Goal: Information Seeking & Learning: Learn about a topic

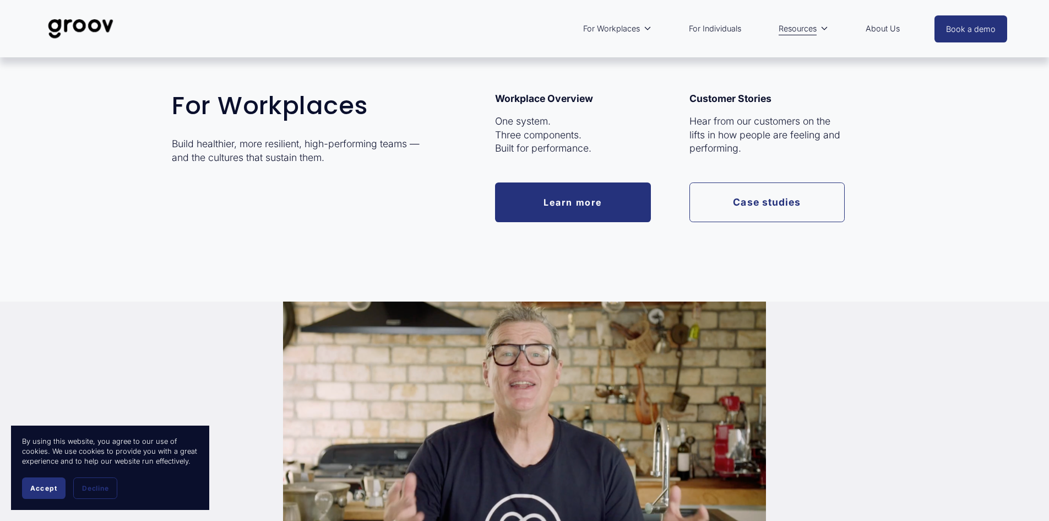
click at [523, 208] on link "Learn more" at bounding box center [573, 201] width 156 height 39
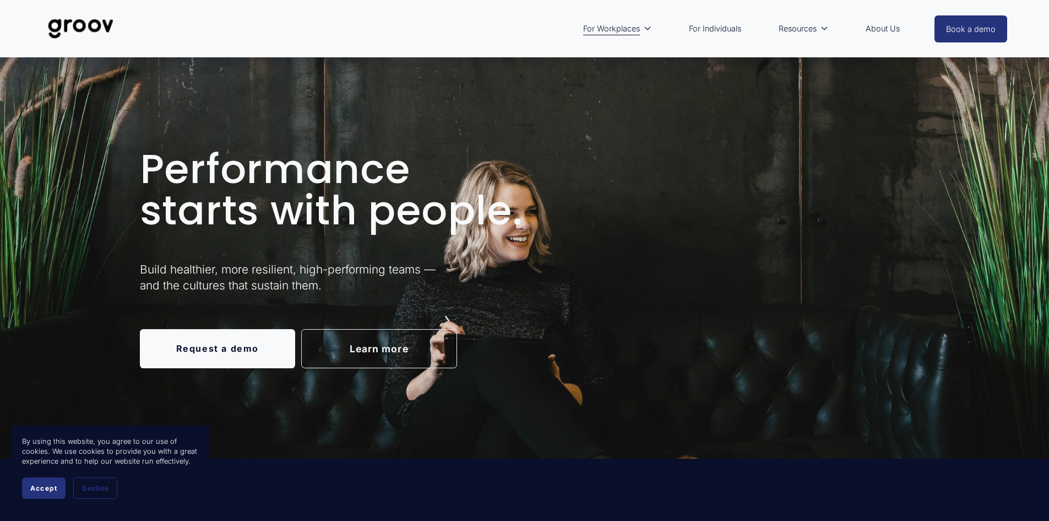
click at [359, 344] on link "Learn more" at bounding box center [379, 348] width 156 height 39
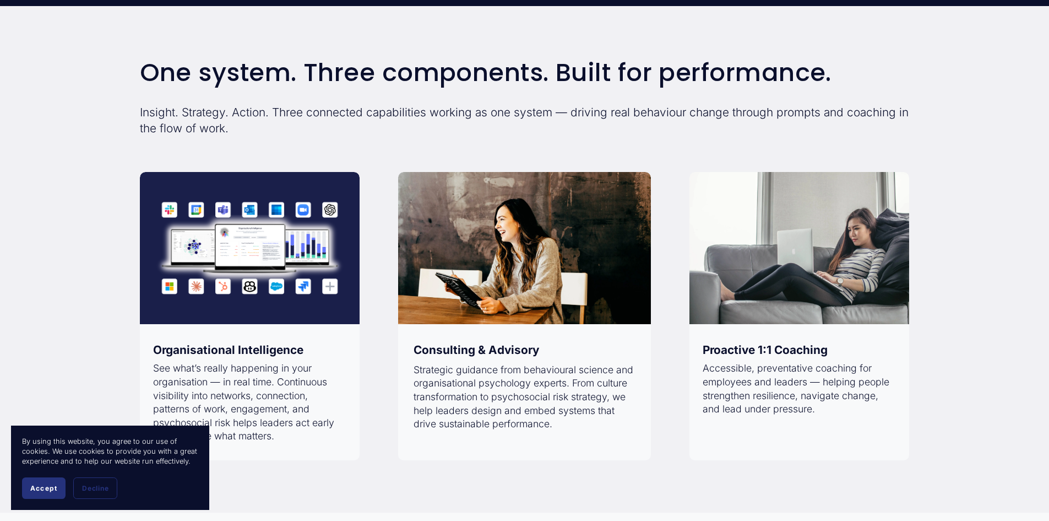
scroll to position [831, 0]
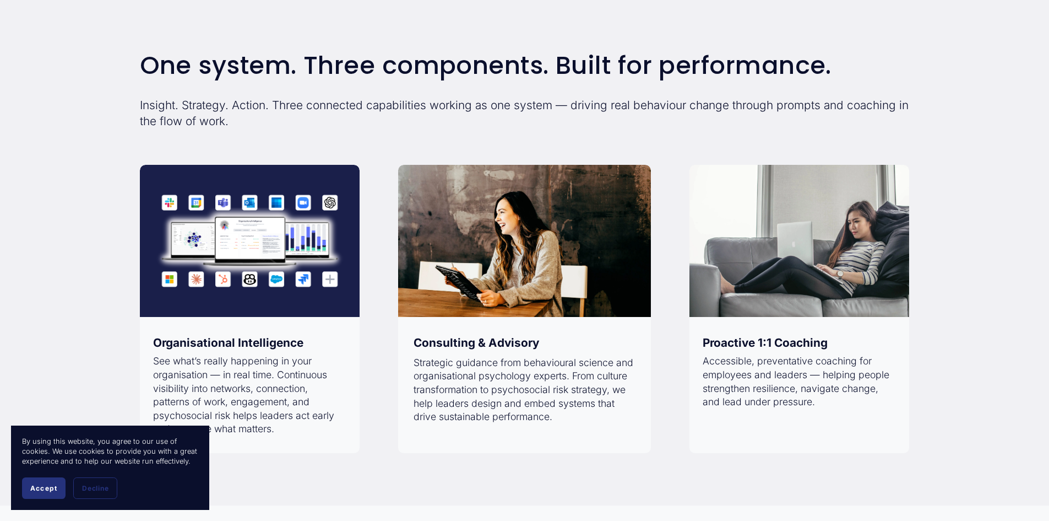
click at [33, 483] on button "Accept" at bounding box center [44, 487] width 44 height 21
